Goal: Task Accomplishment & Management: Use online tool/utility

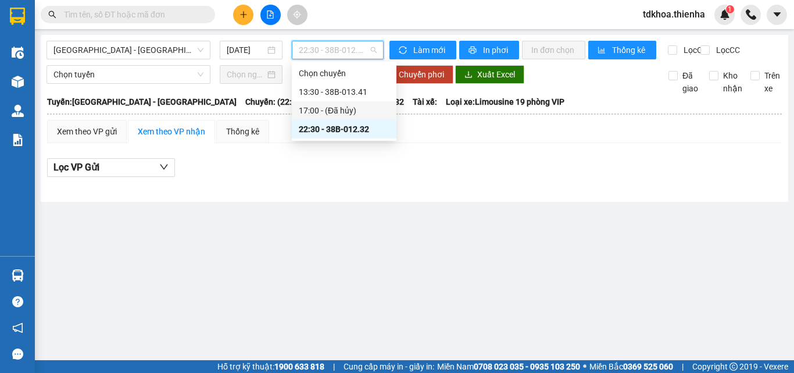
click at [251, 59] on div "[GEOGRAPHIC_DATA] - [GEOGRAPHIC_DATA] [DATE] 22:30 - 38B-012.32" at bounding box center [215, 50] width 337 height 19
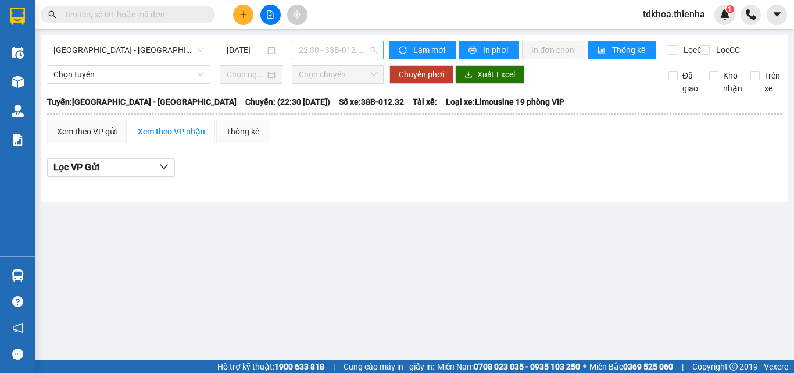
click at [341, 52] on span "22:30 - 38B-012.32" at bounding box center [338, 49] width 78 height 17
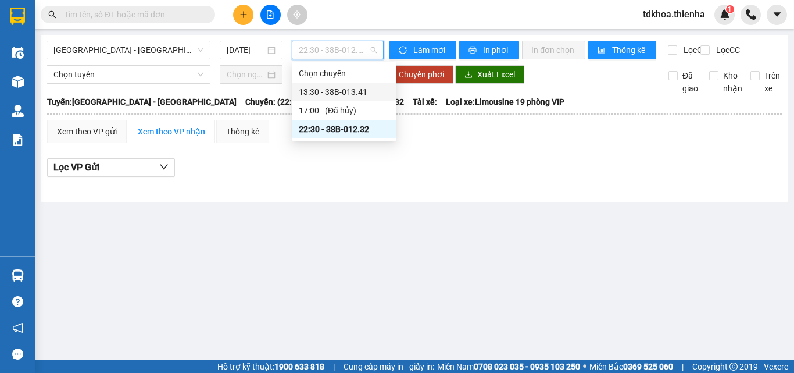
click at [357, 97] on div "13:30 - 38B-013.41" at bounding box center [344, 91] width 91 height 13
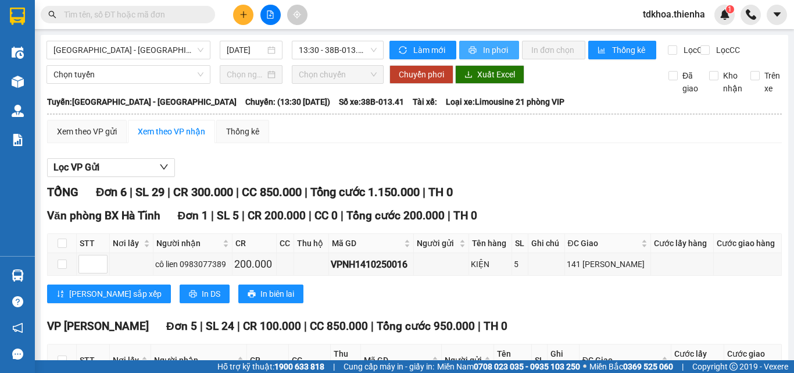
click at [487, 50] on span "In phơi" at bounding box center [496, 50] width 27 height 13
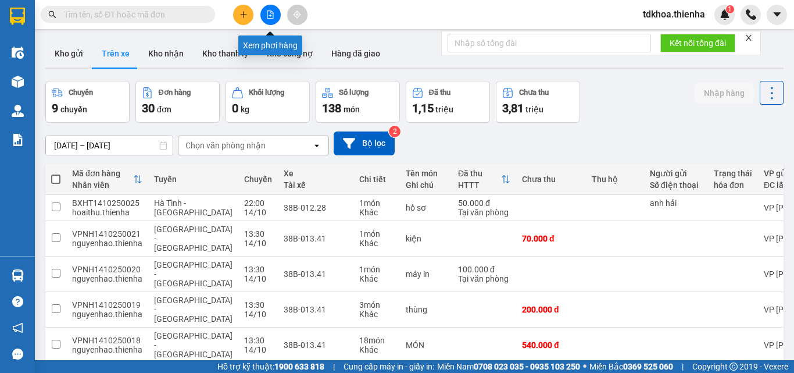
click at [280, 16] on button at bounding box center [271, 15] width 20 height 20
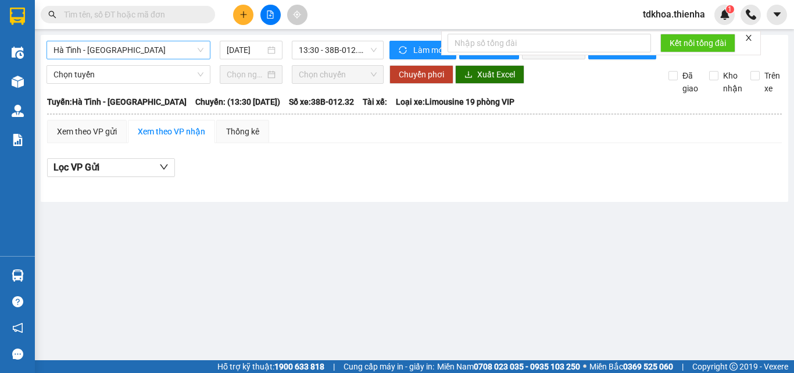
click at [130, 54] on span "Hà Tĩnh - [GEOGRAPHIC_DATA]" at bounding box center [129, 49] width 150 height 17
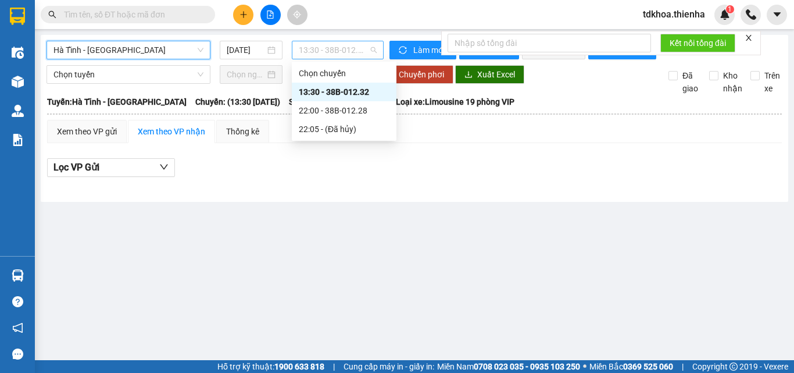
click at [315, 45] on span "13:30 - 38B-012.32" at bounding box center [338, 49] width 78 height 17
click at [329, 109] on div "22:00 - 38B-012.28" at bounding box center [344, 110] width 91 height 13
